Goal: Transaction & Acquisition: Purchase product/service

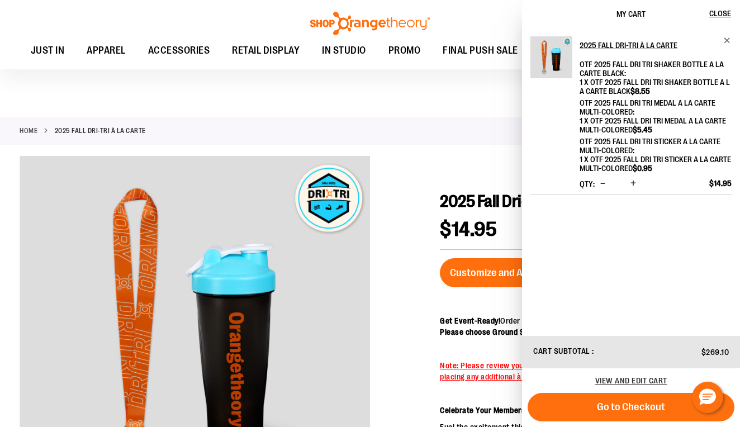
scroll to position [289, 0]
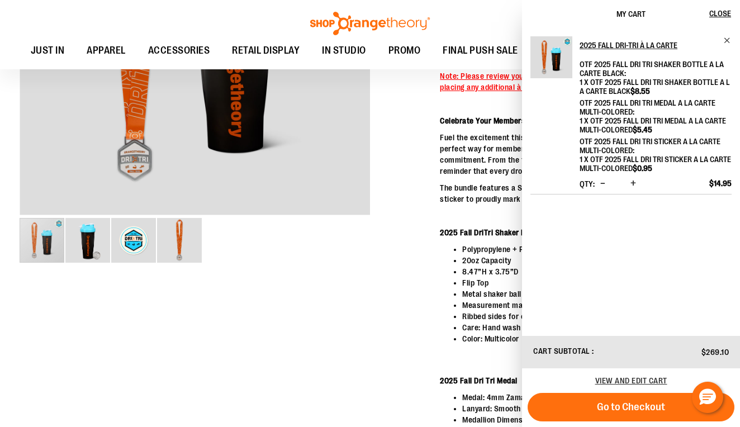
click at [421, 251] on div at bounding box center [370, 236] width 701 height 741
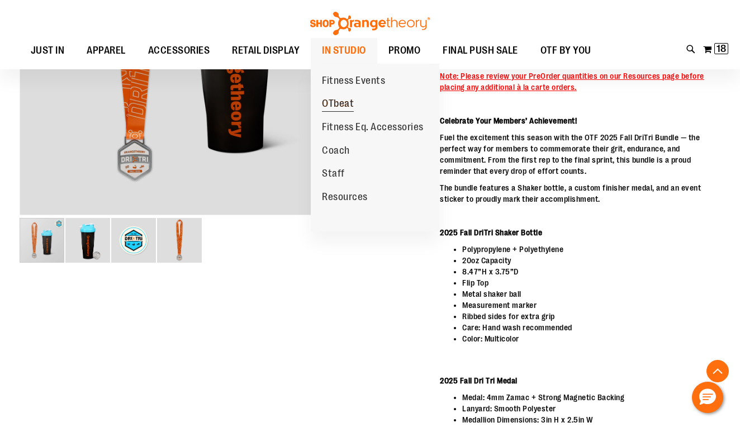
click at [335, 106] on span "OTbeat" at bounding box center [338, 105] width 32 height 14
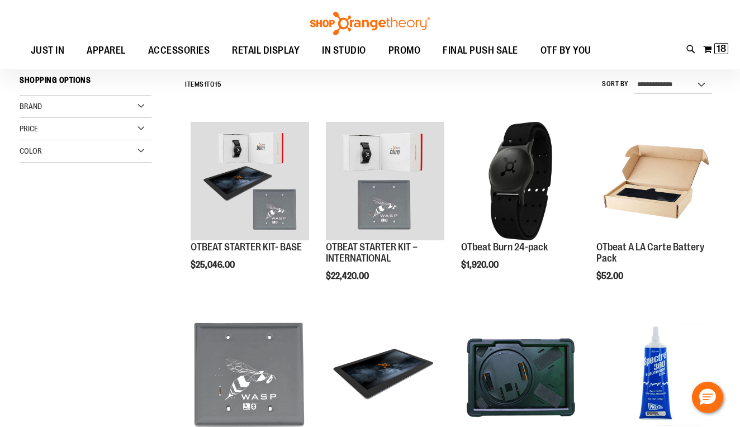
scroll to position [148, 0]
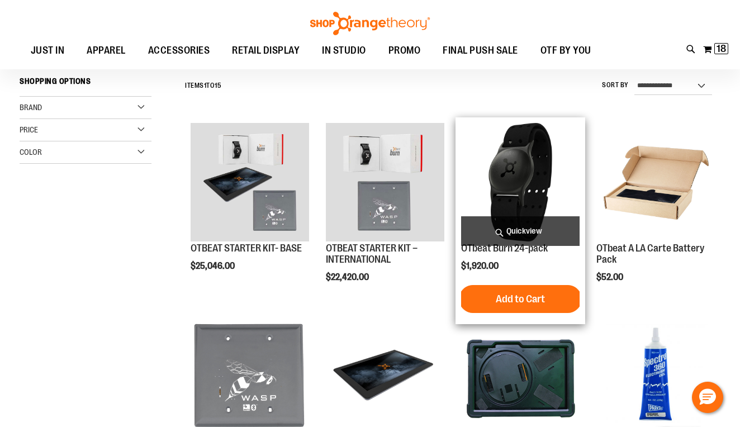
click at [488, 188] on img "product" at bounding box center [520, 182] width 118 height 118
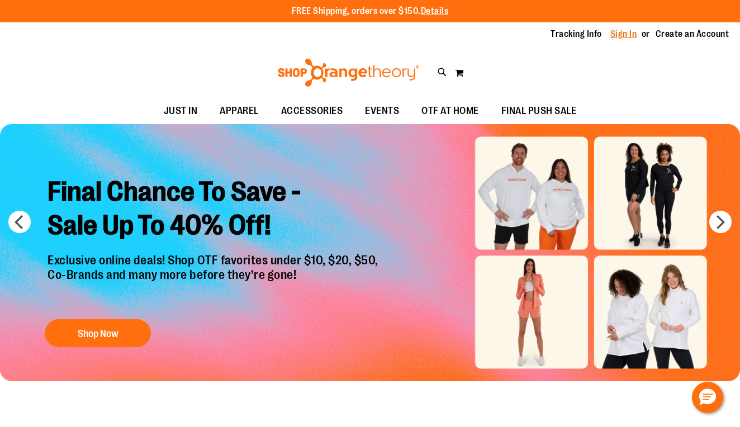
click at [622, 37] on link "Sign In" at bounding box center [623, 34] width 27 height 12
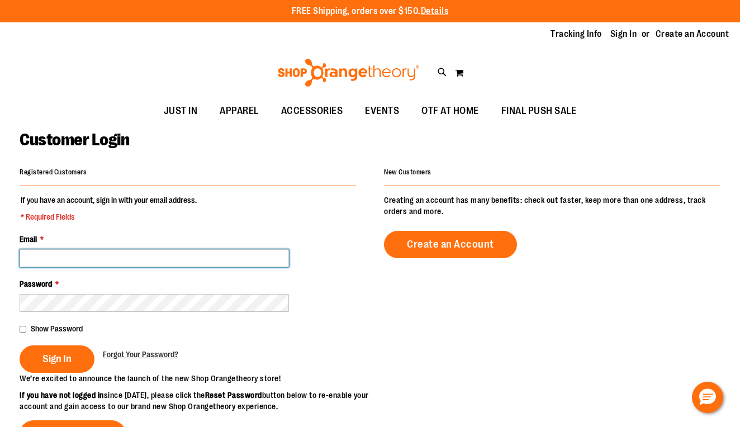
type input "**********"
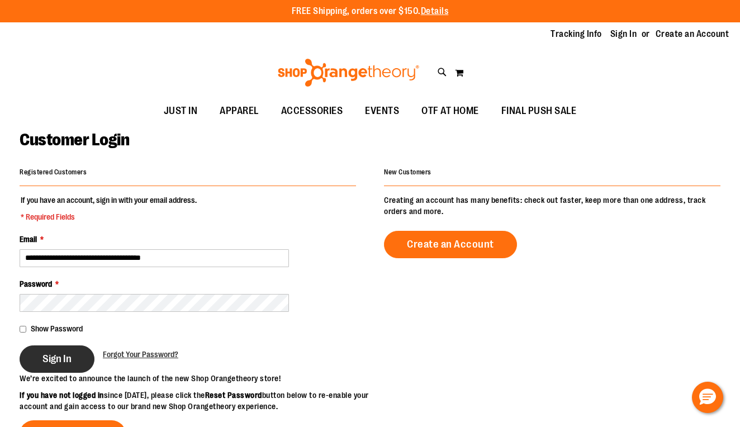
click at [73, 347] on button "Sign In" at bounding box center [57, 358] width 75 height 27
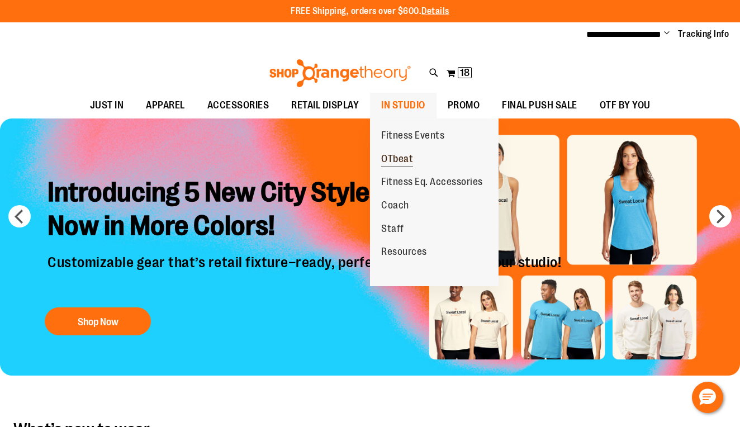
click at [404, 155] on span "OTbeat" at bounding box center [397, 160] width 32 height 14
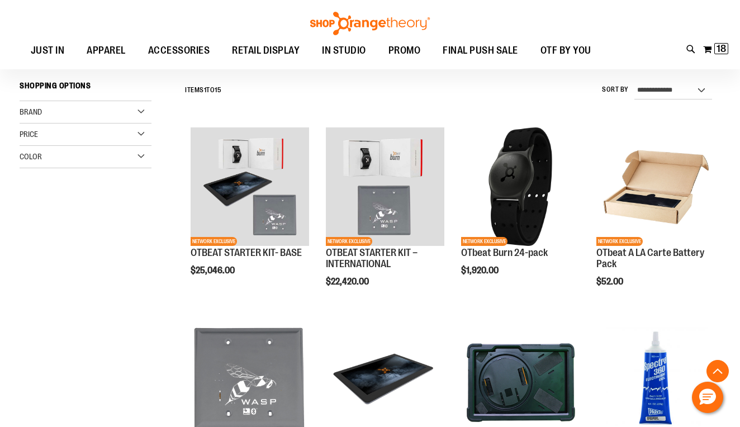
scroll to position [265, 0]
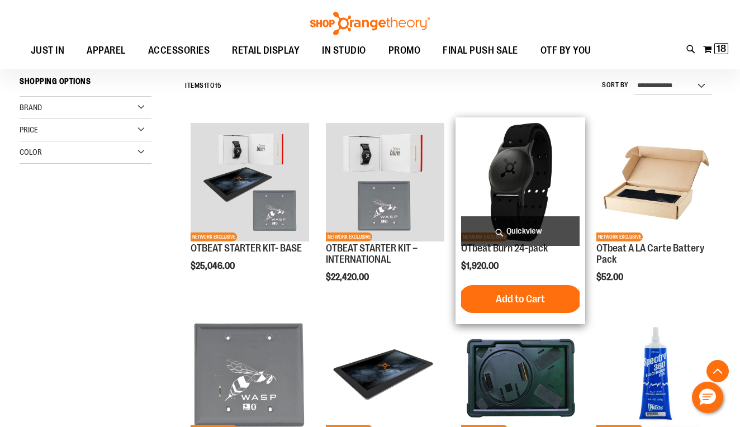
click at [514, 173] on img "product" at bounding box center [520, 182] width 118 height 118
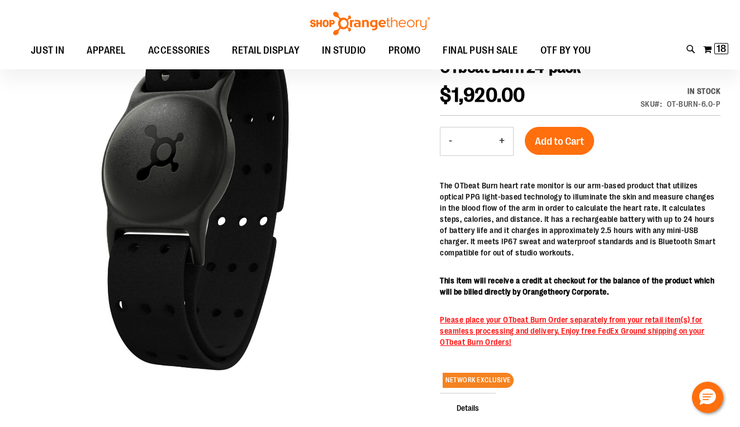
scroll to position [141, 0]
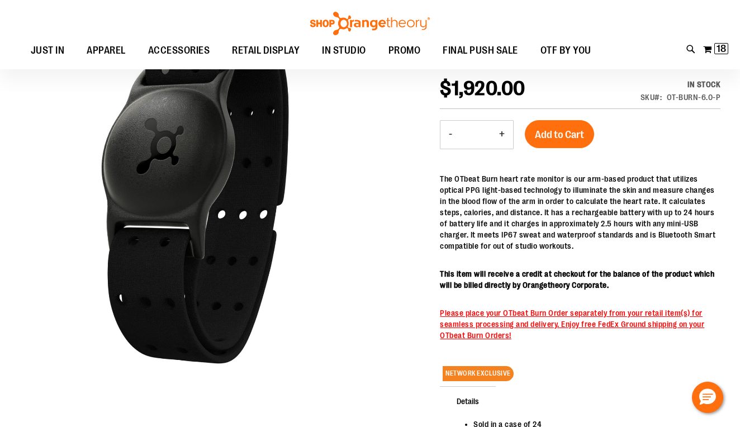
click at [504, 135] on button "+" at bounding box center [502, 135] width 22 height 28
type input "*"
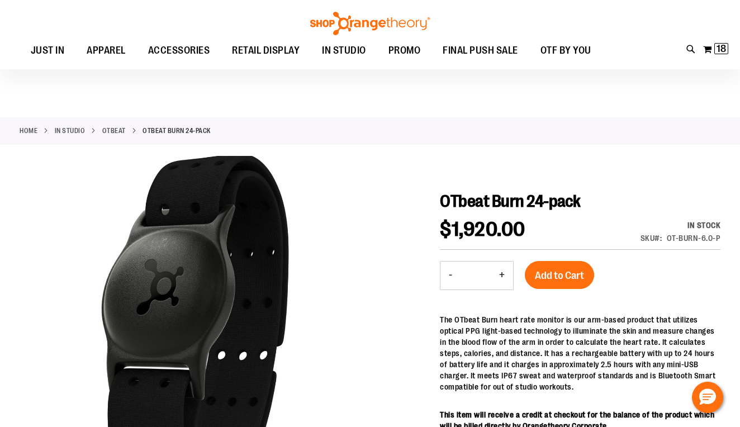
scroll to position [0, 0]
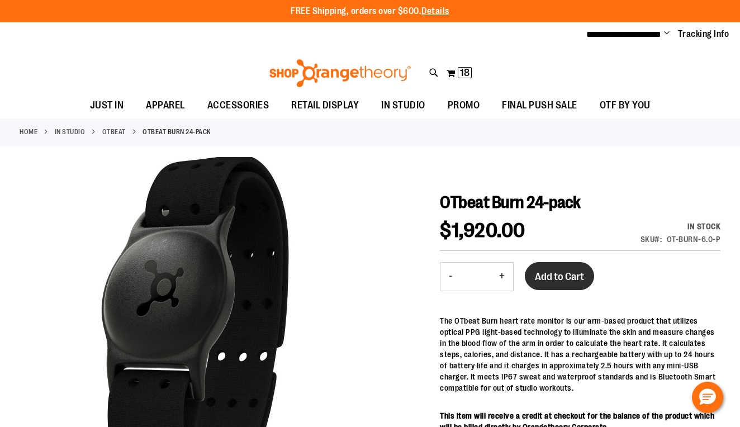
click at [572, 273] on span "Add to Cart" at bounding box center [559, 276] width 49 height 12
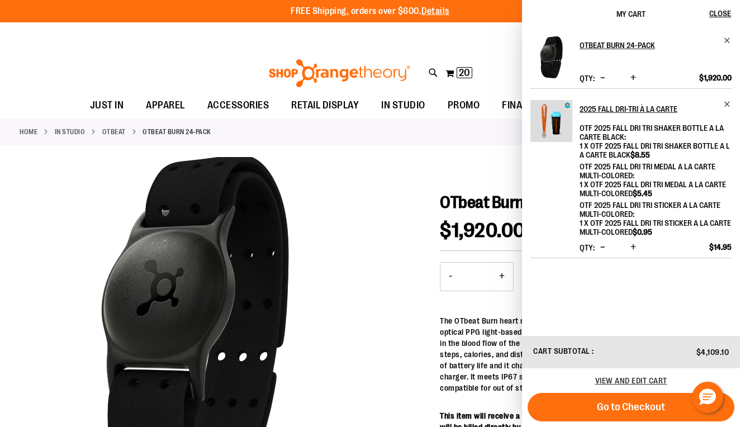
click at [379, 208] on div at bounding box center [370, 431] width 701 height 549
